Goal: Obtain resource: Download file/media

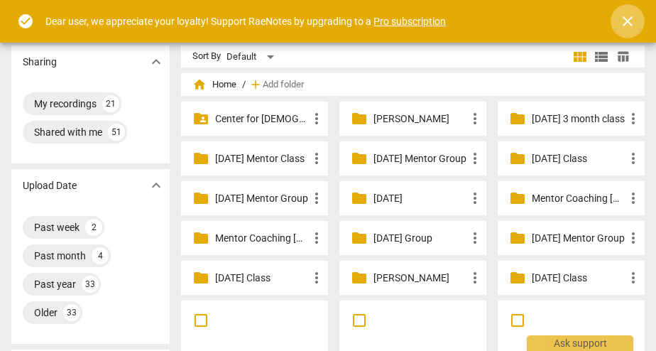
click at [625, 23] on span "close" at bounding box center [627, 21] width 17 height 17
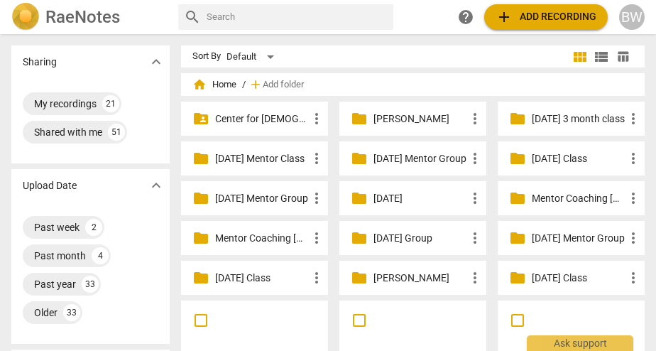
click at [245, 29] on div "search" at bounding box center [285, 17] width 215 height 26
click at [239, 15] on input "text" at bounding box center [297, 17] width 181 height 23
type input "[PERSON_NAME]"
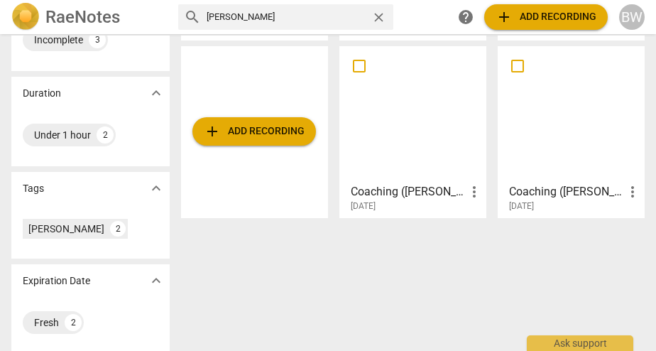
scroll to position [255, 0]
click at [406, 128] on div at bounding box center [412, 113] width 137 height 126
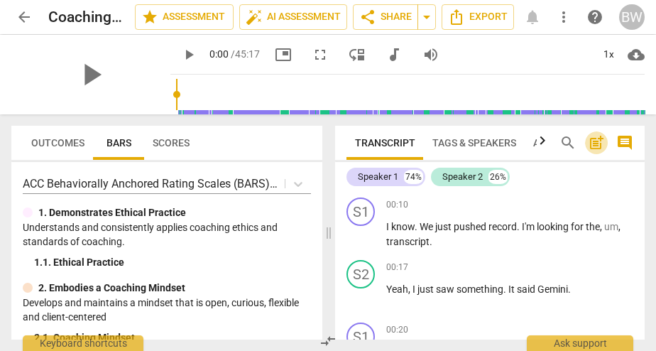
click at [591, 142] on span "post_add" at bounding box center [596, 142] width 17 height 17
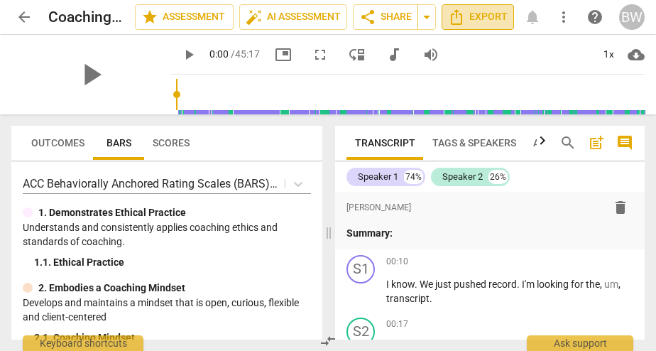
click at [485, 22] on span "Export" at bounding box center [478, 17] width 60 height 17
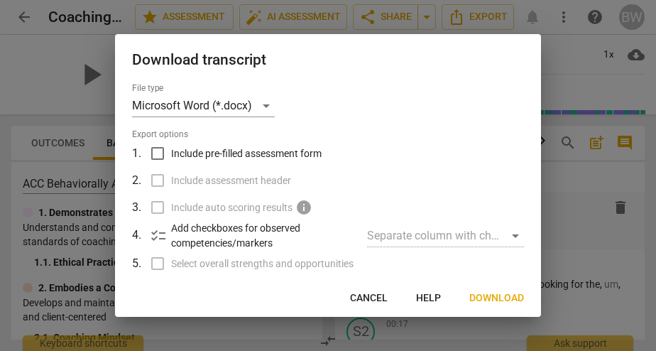
click at [487, 296] on span "Download" at bounding box center [496, 298] width 55 height 14
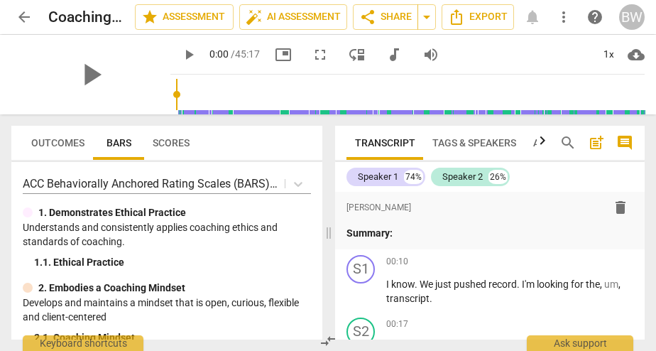
click at [23, 18] on span "arrow_back" at bounding box center [24, 17] width 17 height 17
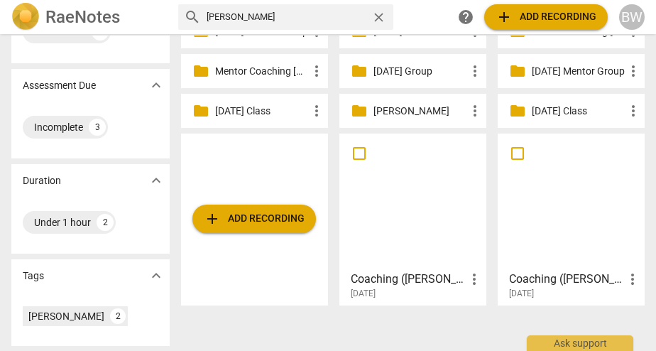
scroll to position [262, 0]
